Goal: Information Seeking & Learning: Check status

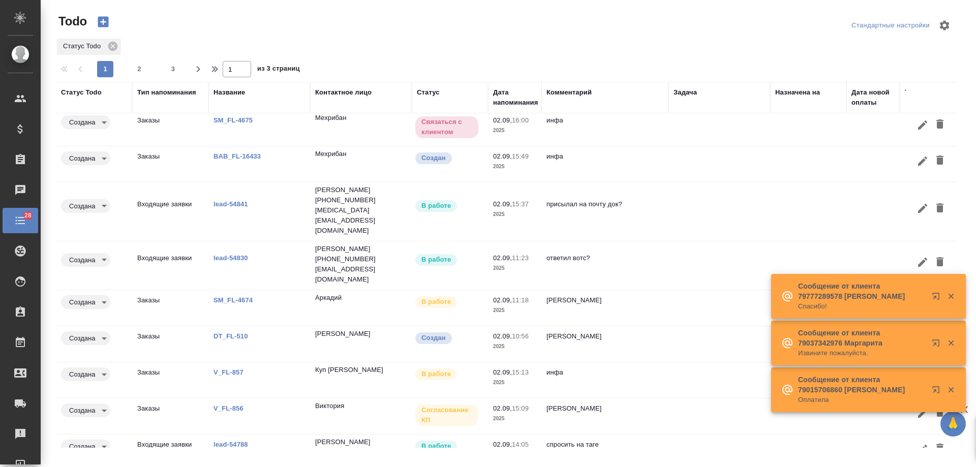
scroll to position [50, 0]
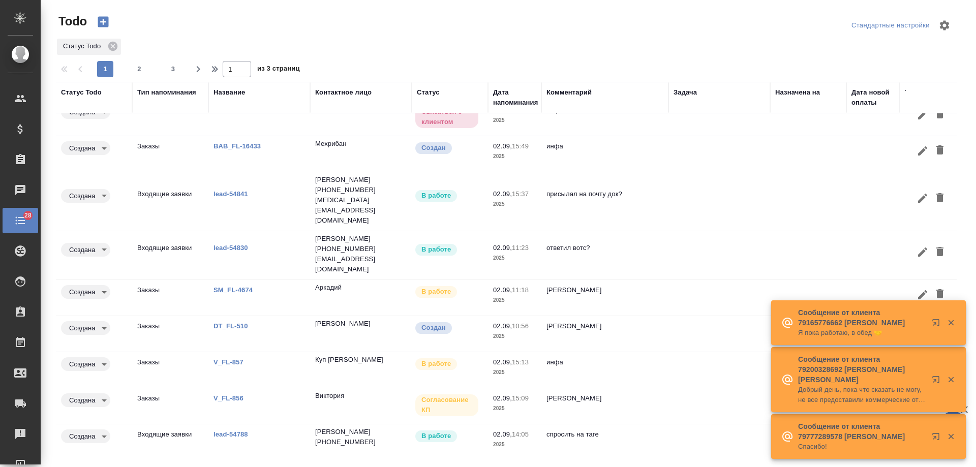
click at [222, 286] on link "SM_FL-4674" at bounding box center [232, 290] width 39 height 8
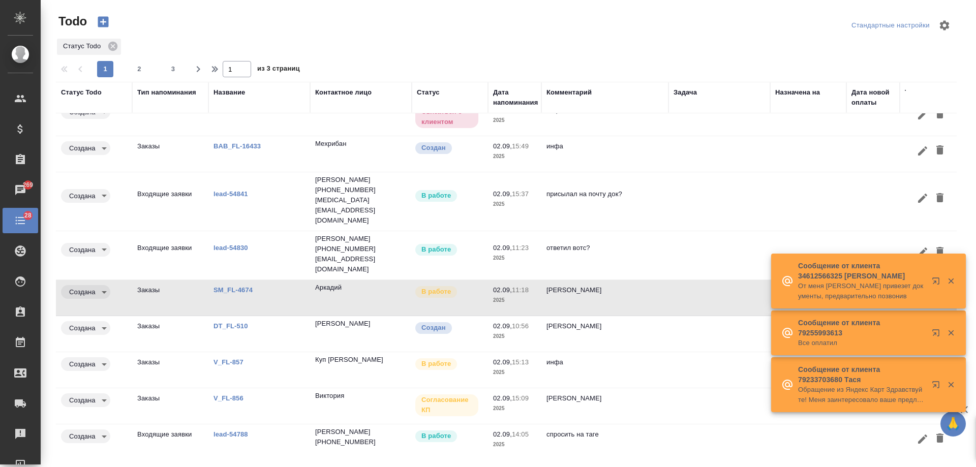
click at [239, 96] on div "Название" at bounding box center [229, 92] width 32 height 10
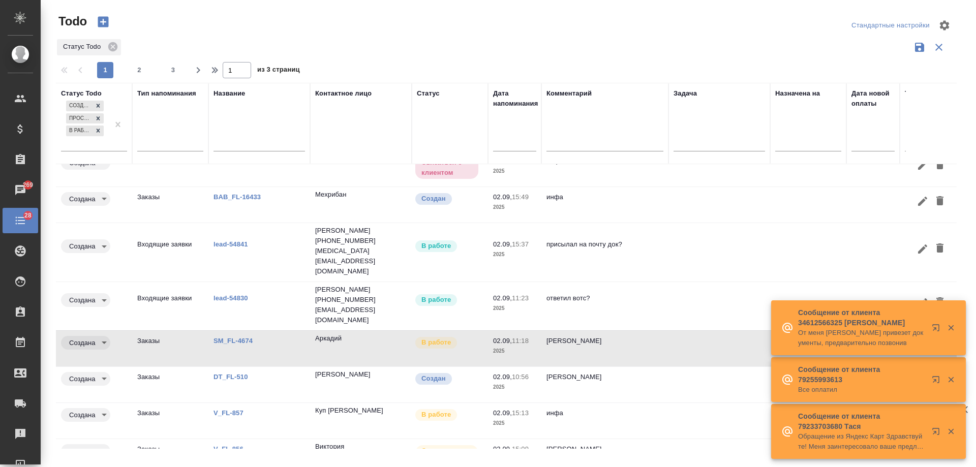
scroll to position [100, 0]
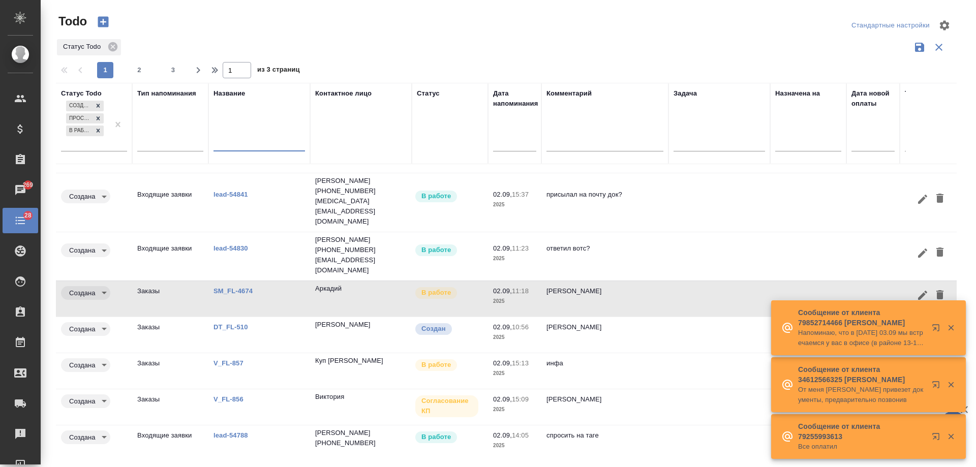
click at [244, 145] on input "text" at bounding box center [258, 144] width 91 height 13
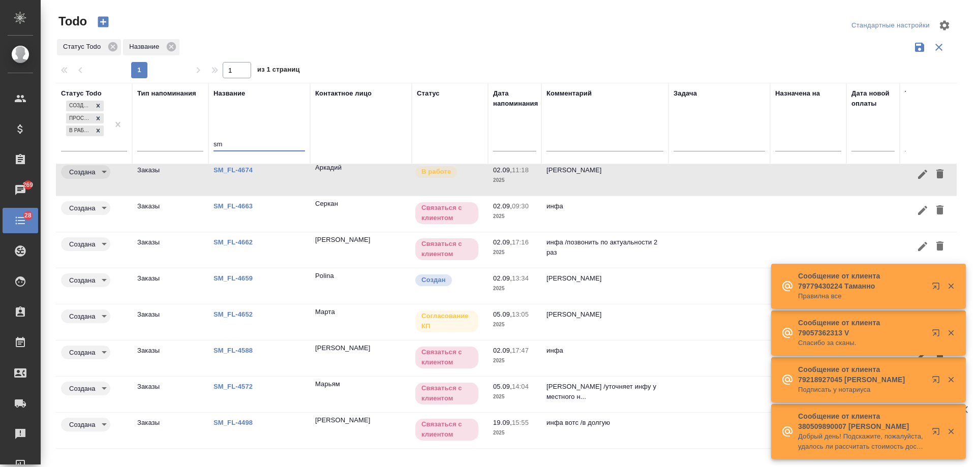
scroll to position [34, 0]
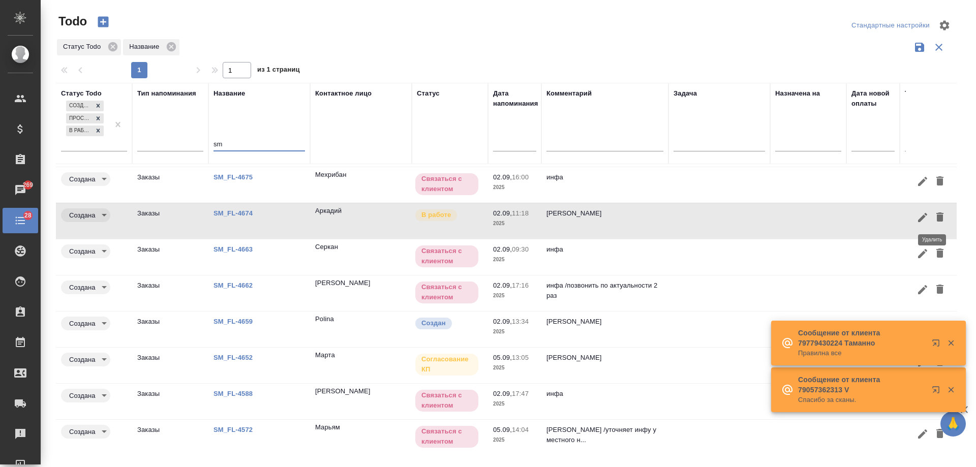
type input "sm"
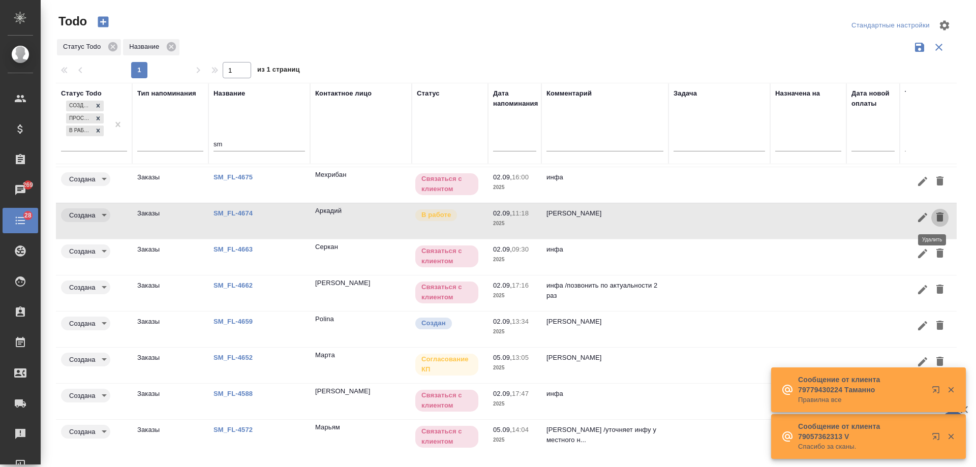
click at [936, 220] on icon "button" at bounding box center [939, 216] width 7 height 9
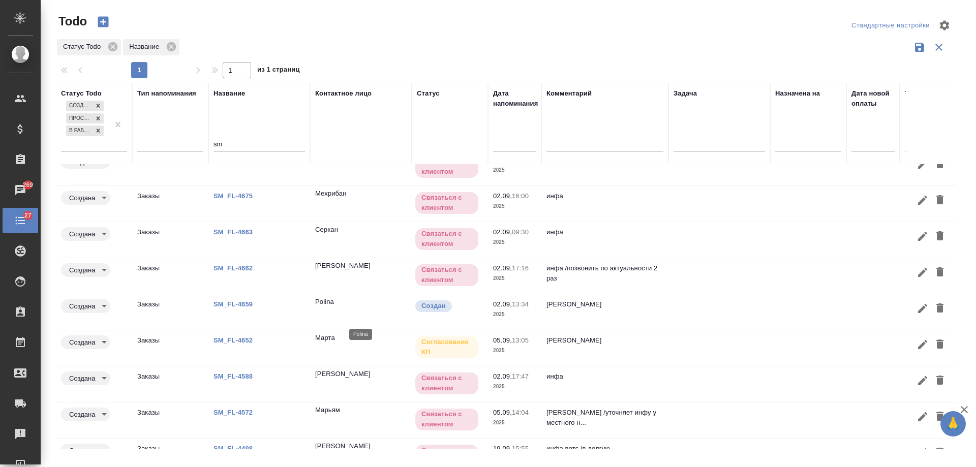
scroll to position [0, 0]
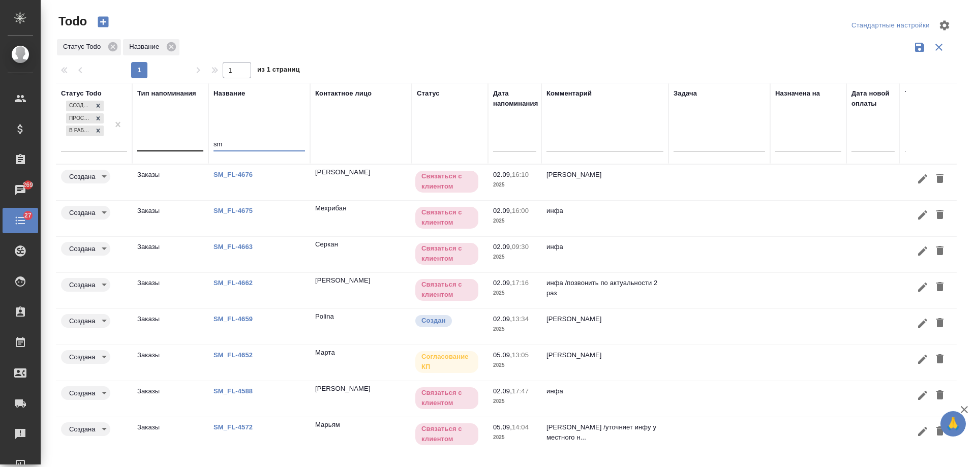
drag, startPoint x: 212, startPoint y: 145, endPoint x: 153, endPoint y: 145, distance: 59.5
click at [153, 145] on tr "Статус Todo Создана Просрочена В работе Тип напоминания Название sm Контактное …" at bounding box center [630, 123] width 1149 height 81
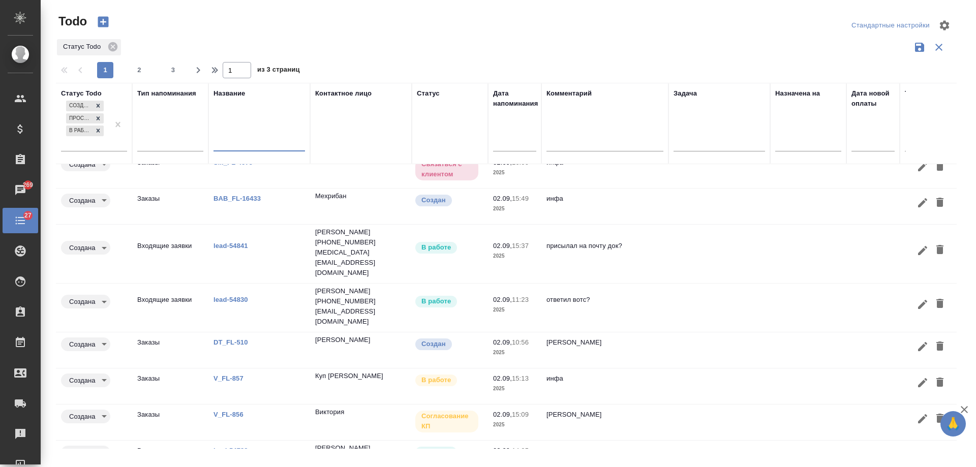
scroll to position [100, 0]
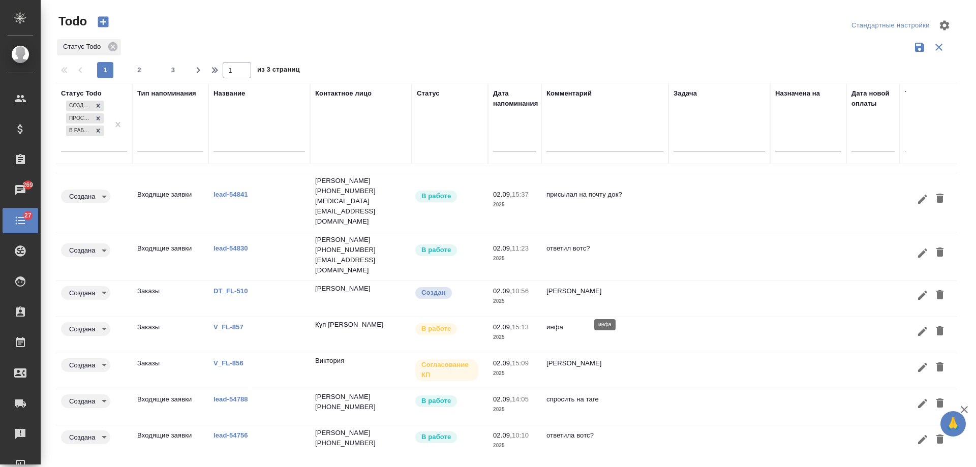
click at [619, 322] on p "инфа" at bounding box center [604, 327] width 117 height 10
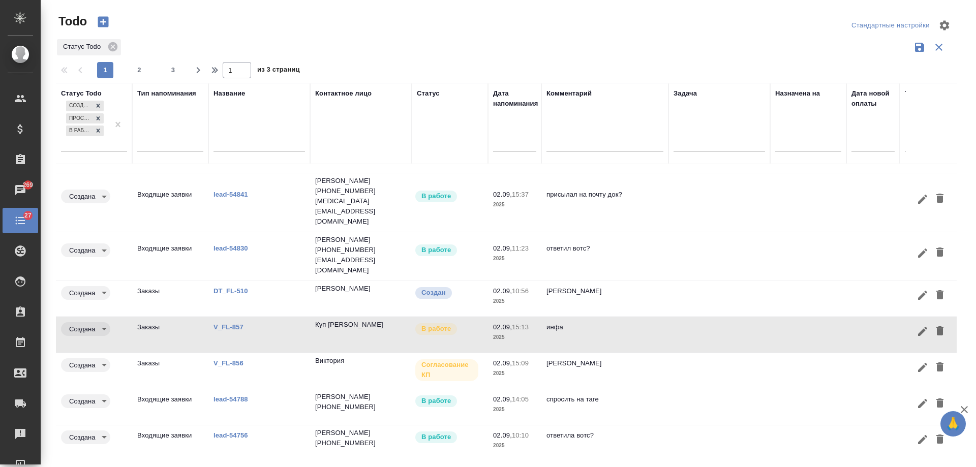
click at [231, 323] on link "V_FL-857" at bounding box center [228, 327] width 30 height 8
click at [936, 326] on icon "button" at bounding box center [939, 330] width 7 height 9
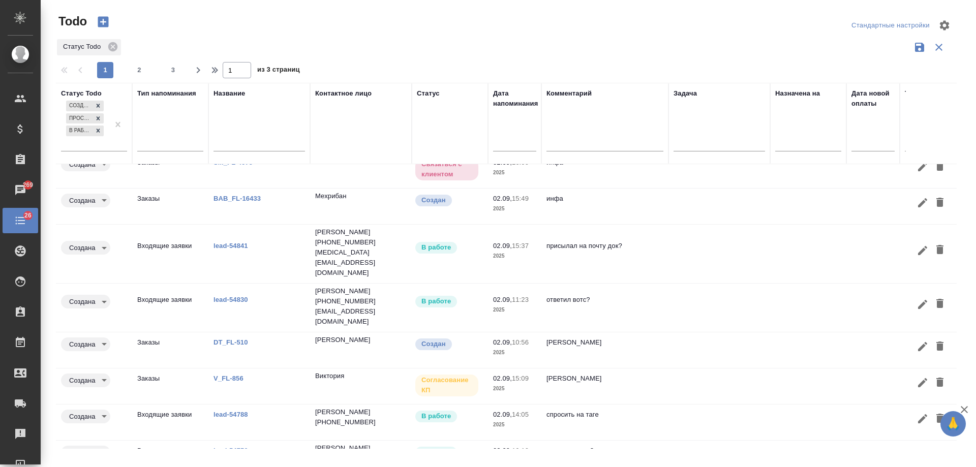
scroll to position [0, 0]
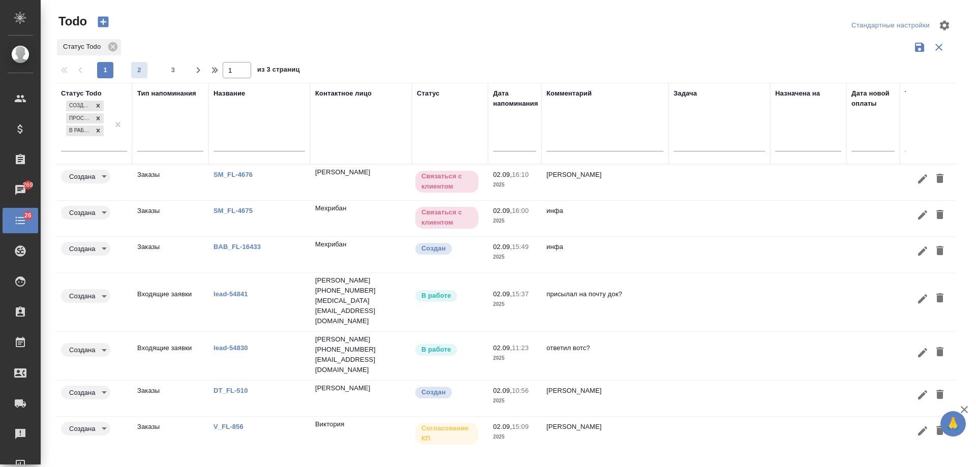
click at [138, 70] on span "2" at bounding box center [139, 70] width 16 height 10
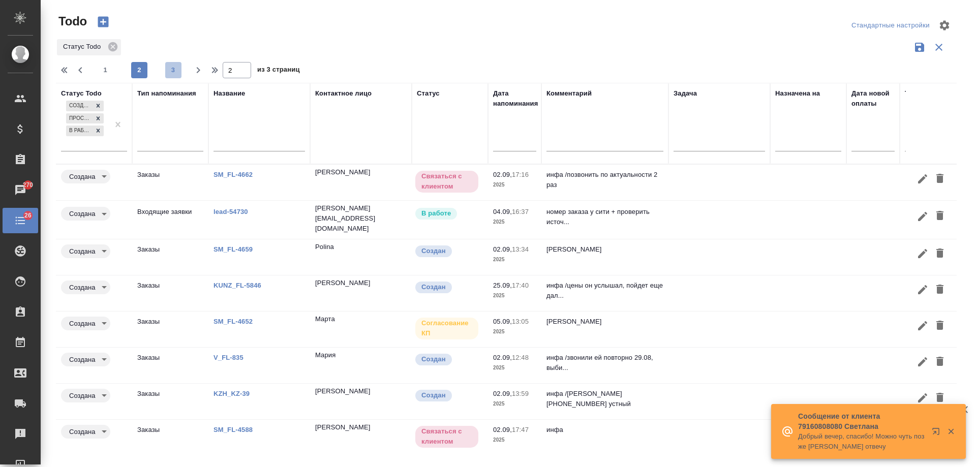
click at [169, 72] on span "3" at bounding box center [173, 70] width 16 height 10
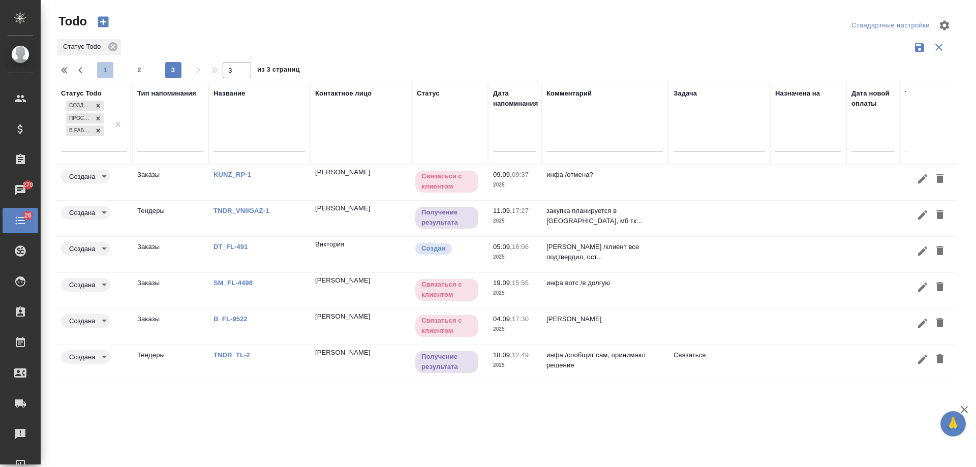
click at [106, 70] on span "1" at bounding box center [105, 70] width 16 height 10
type input "1"
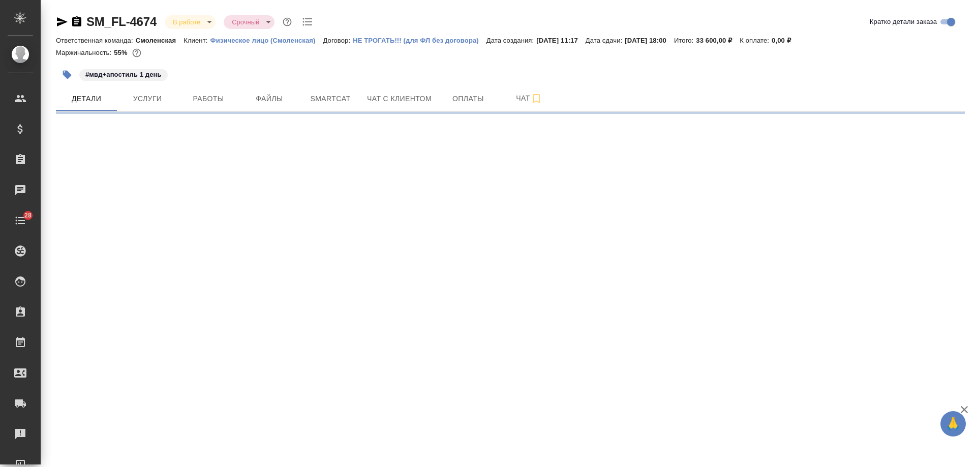
select select "RU"
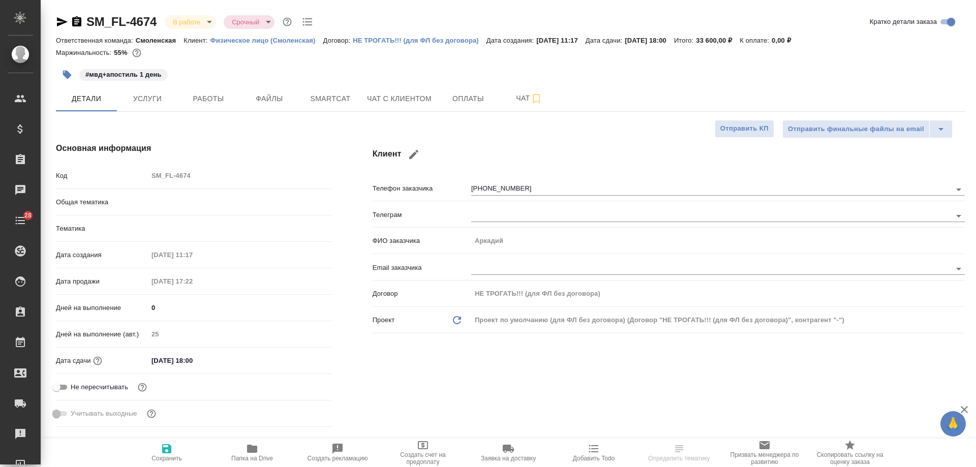
type textarea "x"
type input "Смоленская"
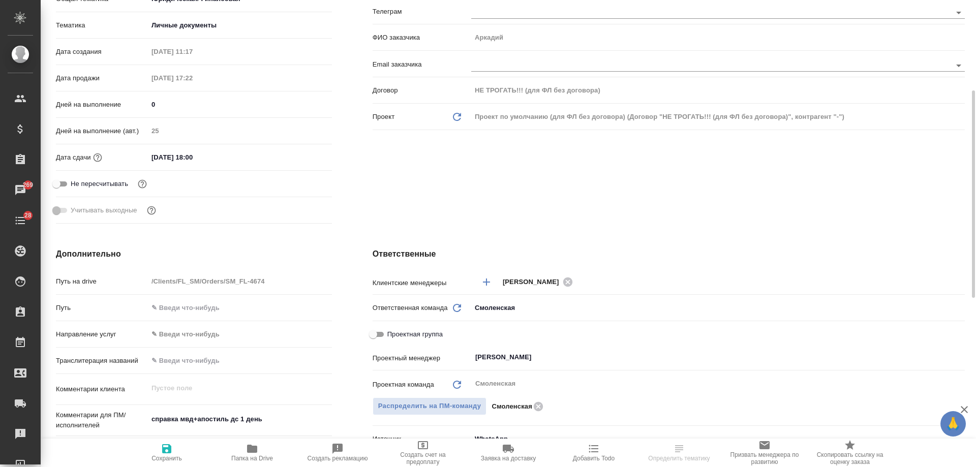
scroll to position [356, 0]
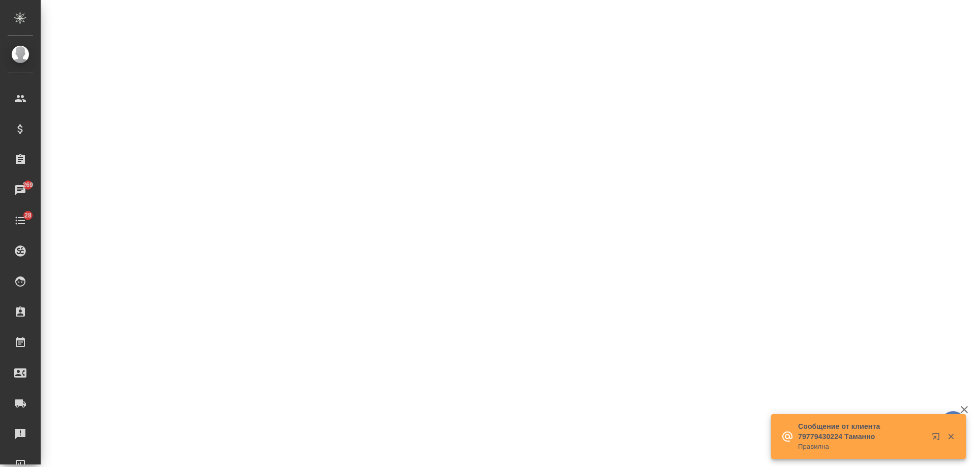
select select "RU"
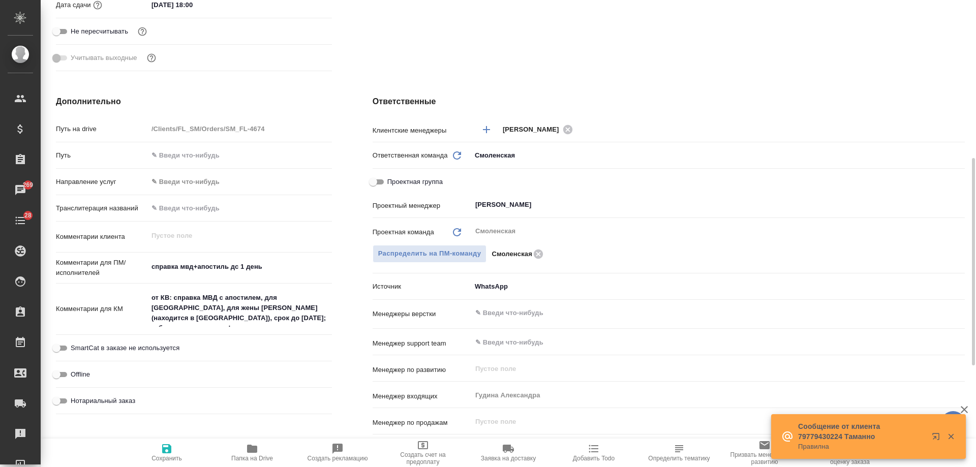
type textarea "x"
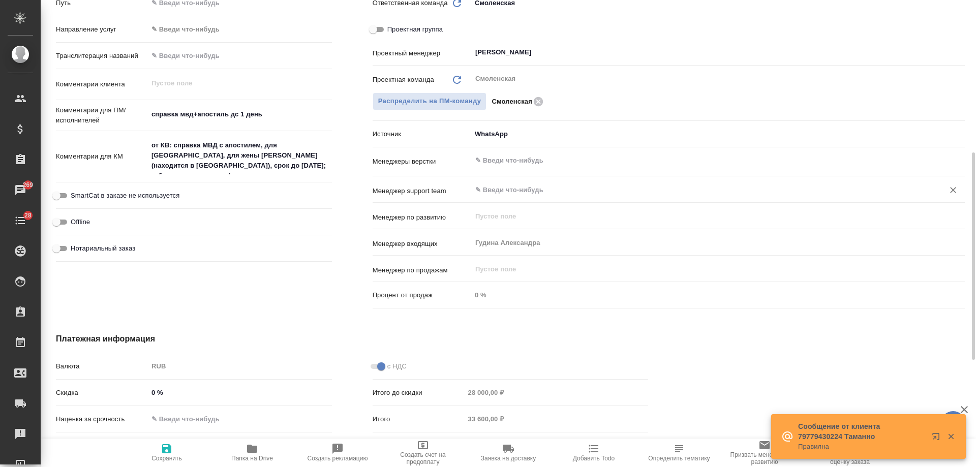
scroll to position [559, 0]
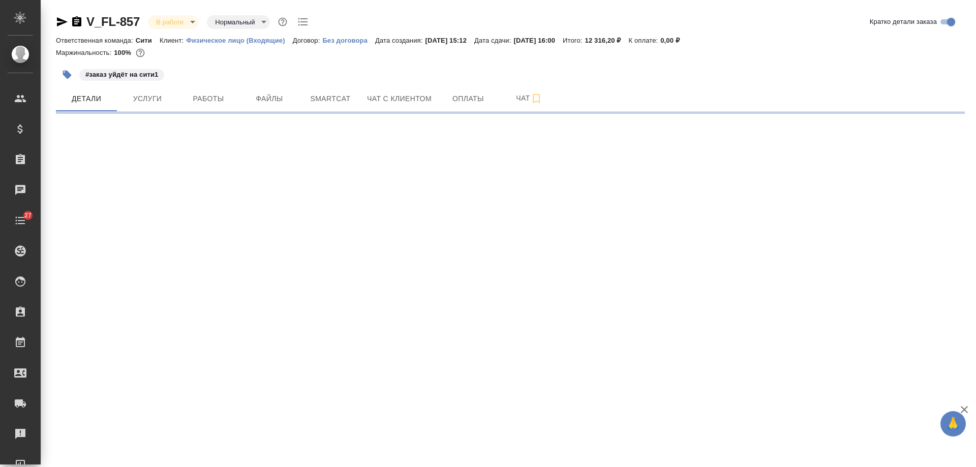
select select "RU"
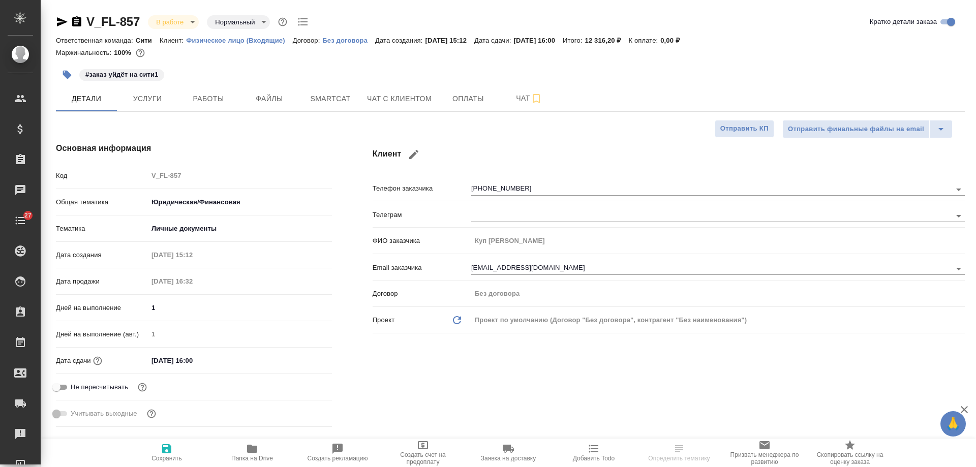
type textarea "x"
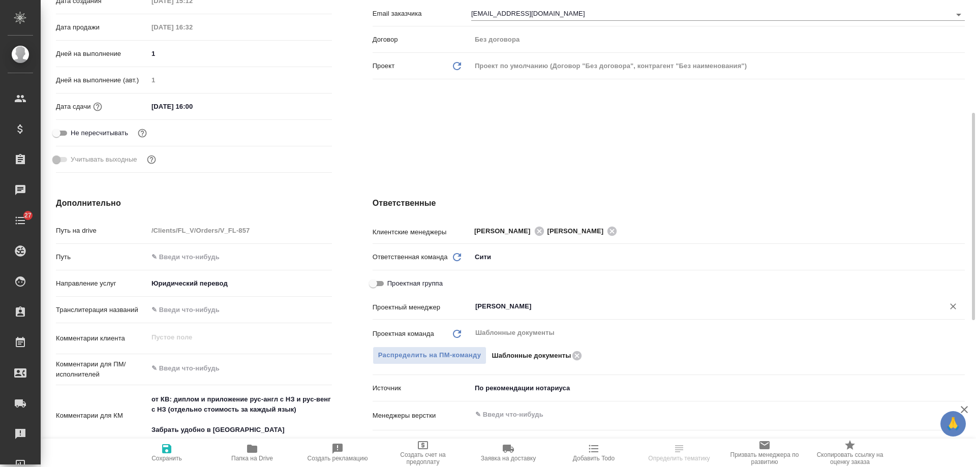
scroll to position [407, 0]
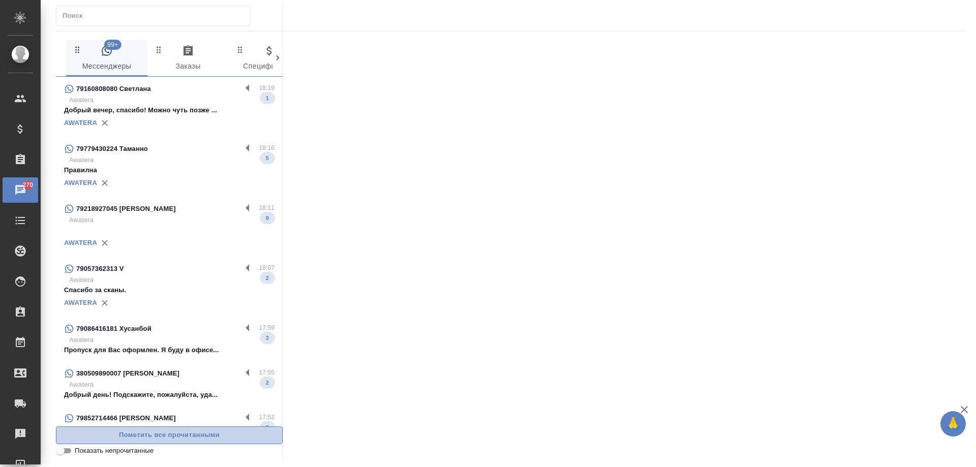
click at [135, 435] on span "Пометить все прочитанными" at bounding box center [168, 435] width 215 height 12
